Goal: Task Accomplishment & Management: Use online tool/utility

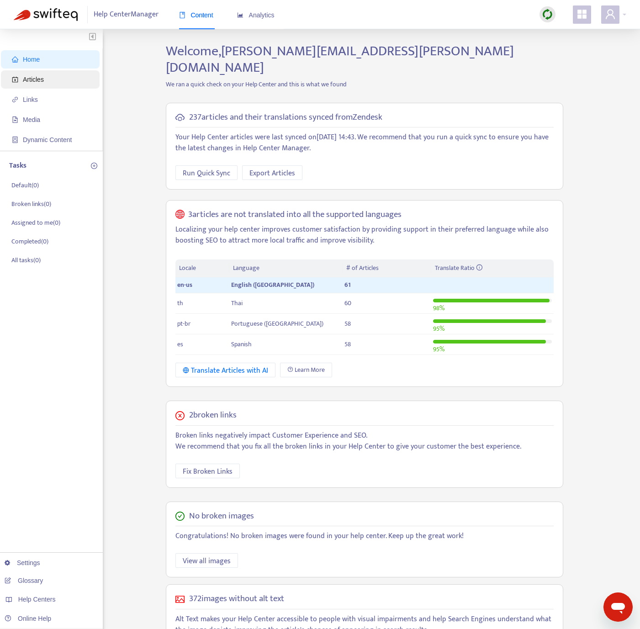
click at [48, 77] on span "Articles" at bounding box center [52, 79] width 80 height 18
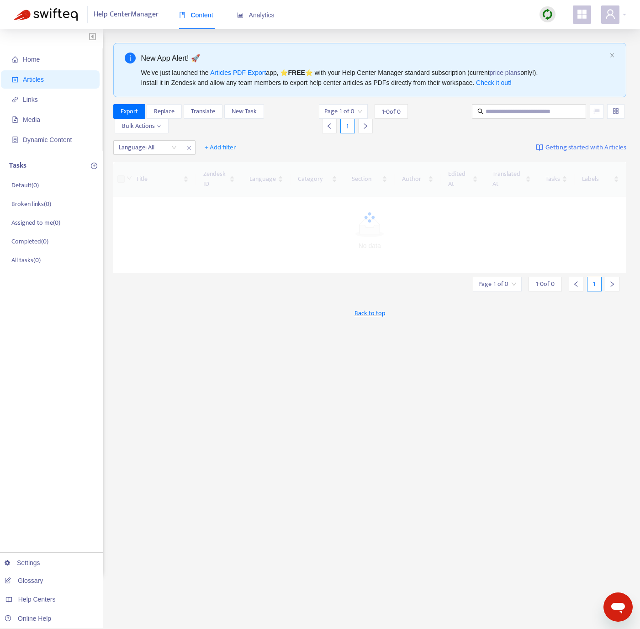
click at [160, 139] on div "Language: All + Add filter Getting started with Articles" at bounding box center [370, 147] width 514 height 21
click at [165, 146] on div at bounding box center [143, 147] width 55 height 11
click at [162, 168] on div "en-us" at bounding box center [200, 166] width 159 height 10
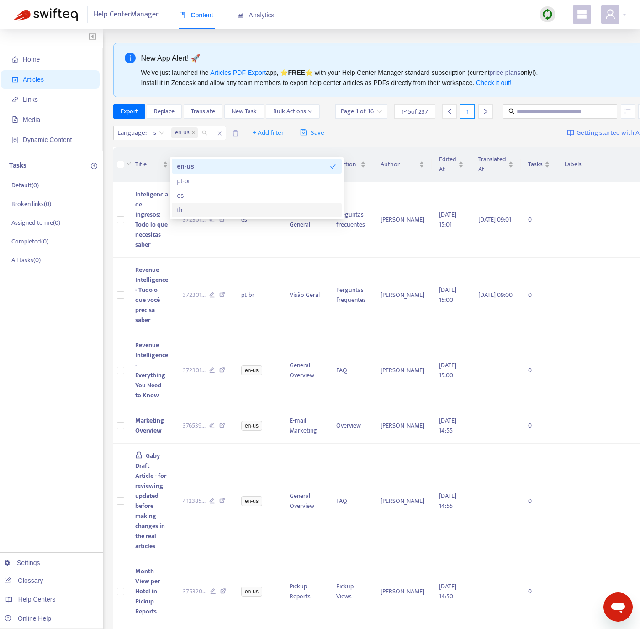
click at [250, 119] on div "Export Replace Translate New Task Bulk Actions" at bounding box center [216, 111] width 207 height 15
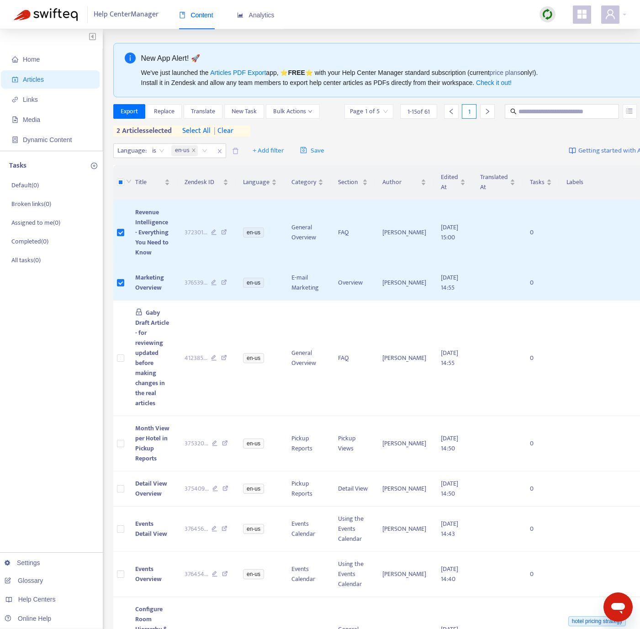
click at [550, 18] on img at bounding box center [547, 14] width 11 height 11
click at [217, 110] on button "Translate" at bounding box center [203, 111] width 39 height 15
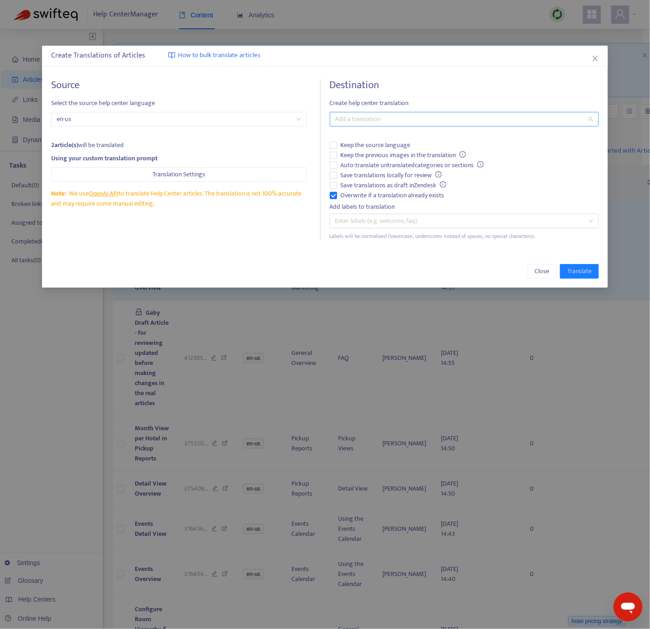
click at [366, 126] on div "Add a translation" at bounding box center [464, 119] width 269 height 15
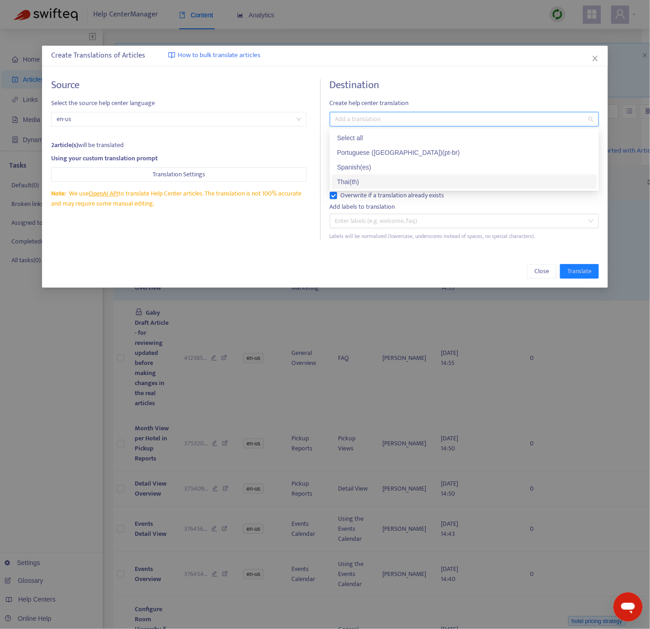
click at [362, 178] on div "Thai ( th )" at bounding box center [464, 182] width 255 height 10
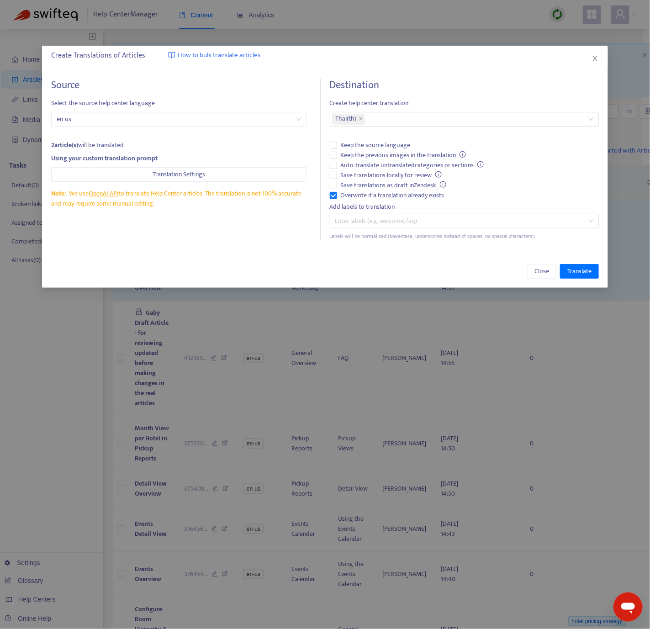
click at [177, 245] on div "Source Select the source help center language en-us 2 article(s) will be transl…" at bounding box center [325, 160] width 566 height 180
click at [575, 271] on span "Translate" at bounding box center [580, 271] width 24 height 10
